Goal: Transaction & Acquisition: Purchase product/service

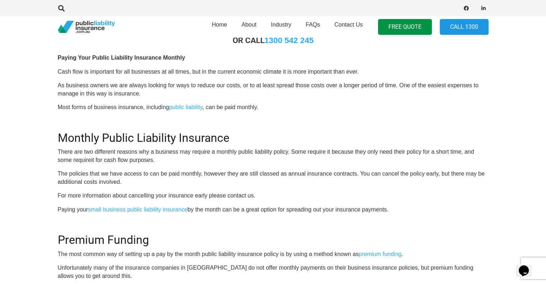
scroll to position [215, 0]
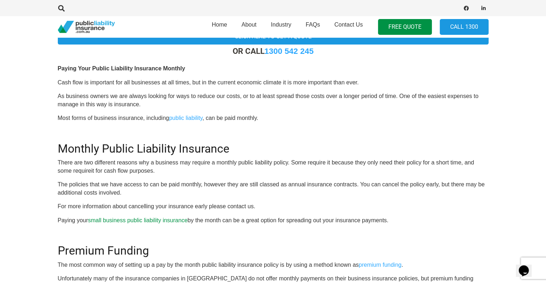
click at [131, 220] on link "small business public liability insurance" at bounding box center [137, 220] width 99 height 6
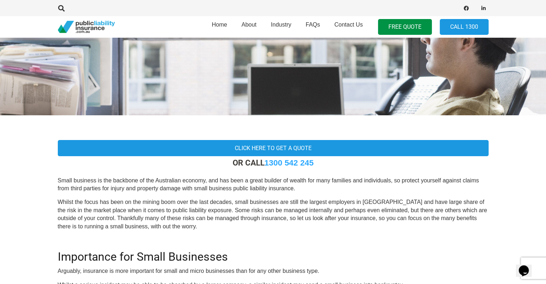
scroll to position [144, 0]
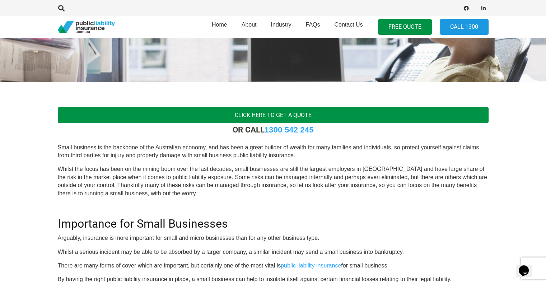
click at [271, 115] on link "Click here to get a quote" at bounding box center [273, 115] width 431 height 16
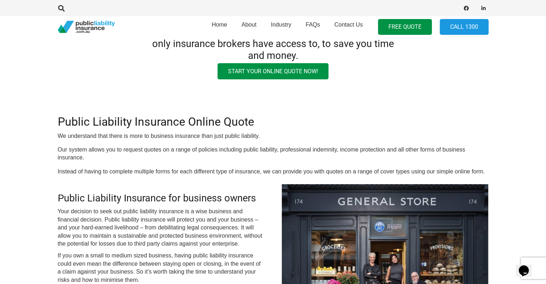
scroll to position [36, 0]
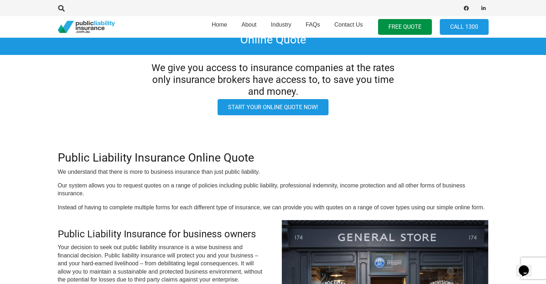
click at [260, 104] on link "Start your online quote now!" at bounding box center [273, 107] width 111 height 16
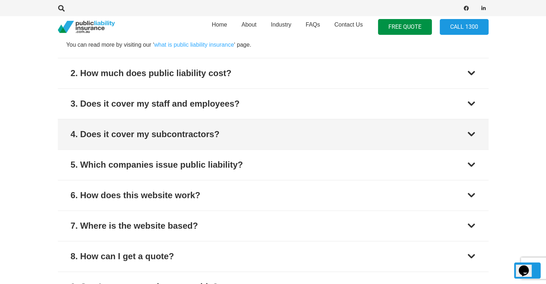
scroll to position [898, 0]
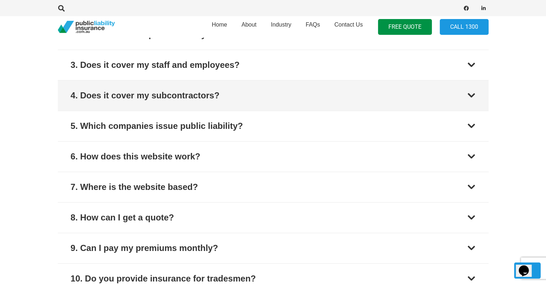
click at [274, 96] on button "4. Does it cover my subcontractors?" at bounding box center [273, 95] width 431 height 30
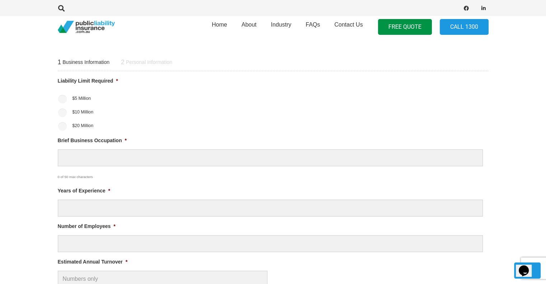
scroll to position [250, 0]
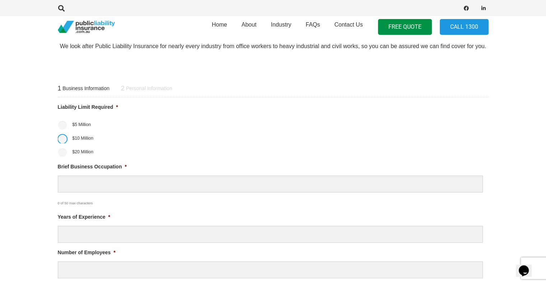
click at [61, 140] on input "$10 Million" at bounding box center [62, 139] width 9 height 9
radio input "true"
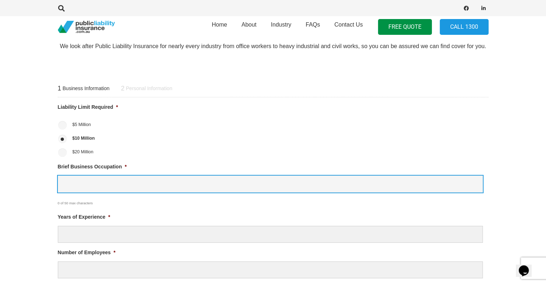
click at [68, 186] on input "Brief Business Occupation *" at bounding box center [270, 184] width 425 height 17
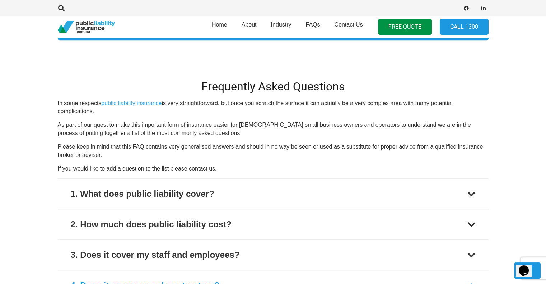
scroll to position [681, 0]
